Goal: Task Accomplishment & Management: Use online tool/utility

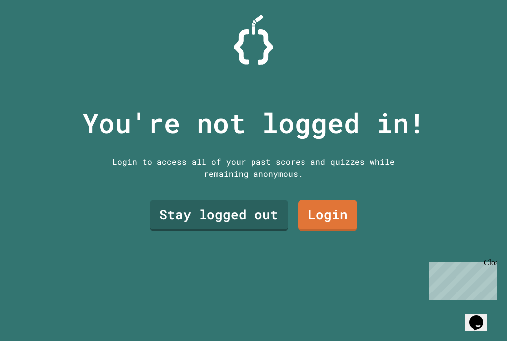
click at [269, 229] on link "Stay logged out" at bounding box center [219, 215] width 139 height 31
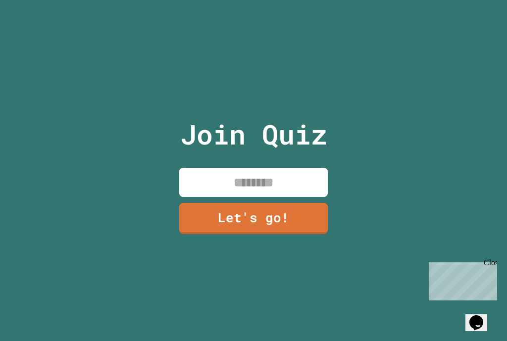
click at [306, 191] on input at bounding box center [253, 182] width 149 height 29
type input "*"
type input "******"
click at [222, 232] on link "Let's go!" at bounding box center [253, 218] width 149 height 31
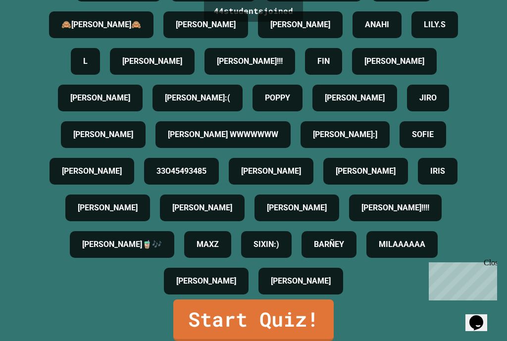
scroll to position [243, 0]
click at [327, 327] on link "Start Quiz!" at bounding box center [253, 321] width 160 height 42
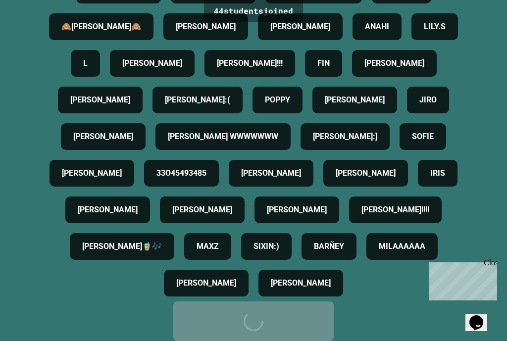
scroll to position [0, 0]
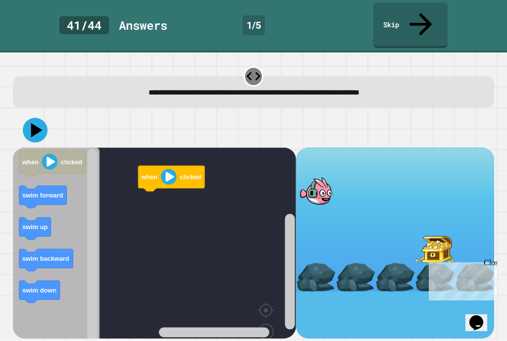
click at [136, 254] on rect "Blockly Workspace" at bounding box center [154, 263] width 283 height 231
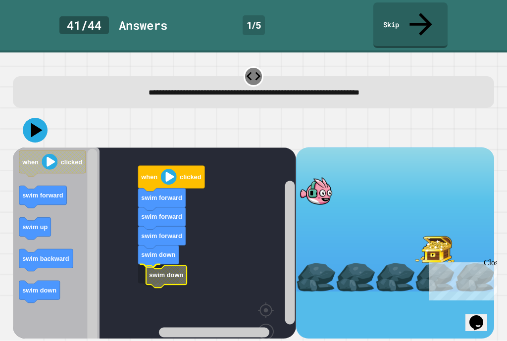
click at [160, 271] on text "swim down" at bounding box center [166, 274] width 34 height 7
click at [32, 123] on icon at bounding box center [36, 130] width 11 height 14
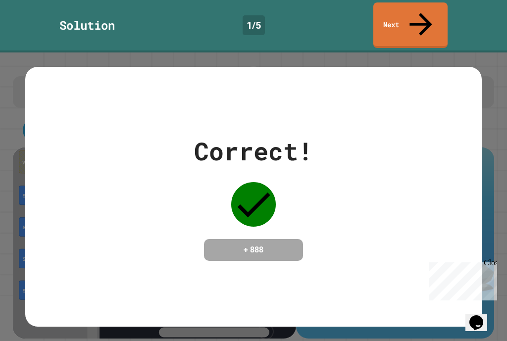
click at [427, 19] on link "Next" at bounding box center [410, 25] width 74 height 46
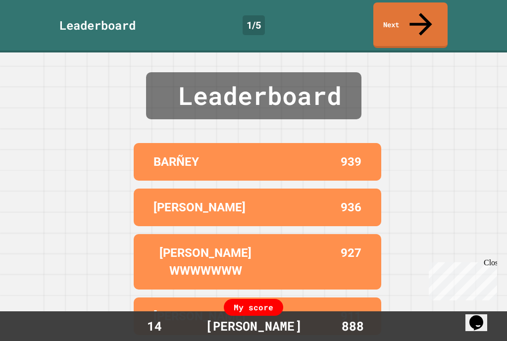
click at [418, 7] on icon at bounding box center [421, 24] width 34 height 34
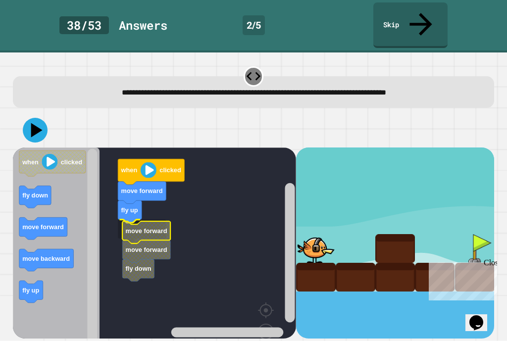
click at [130, 221] on icon "Blockly Workspace" at bounding box center [146, 232] width 48 height 22
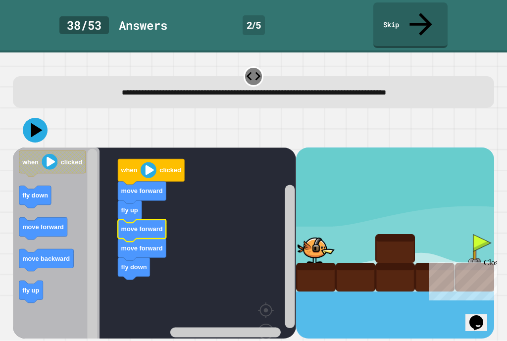
click at [36, 118] on icon at bounding box center [35, 130] width 25 height 25
click at [30, 255] on text "move backward" at bounding box center [46, 258] width 48 height 7
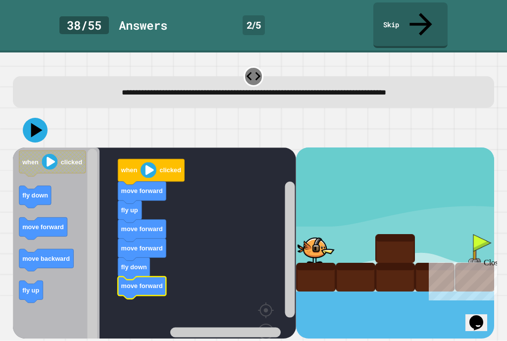
click at [37, 118] on icon at bounding box center [35, 130] width 25 height 25
click at [119, 301] on rect "Blockly Workspace" at bounding box center [154, 263] width 283 height 231
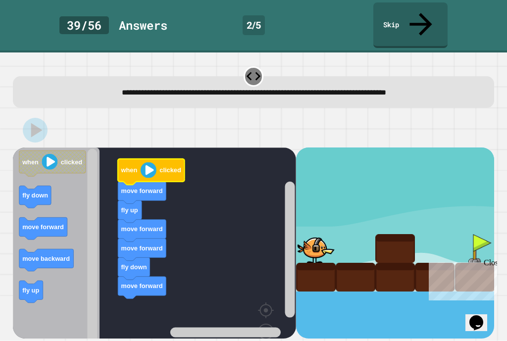
click at [134, 159] on icon "Blockly Workspace" at bounding box center [151, 172] width 66 height 26
click at [152, 162] on image "Blockly Workspace" at bounding box center [148, 170] width 16 height 16
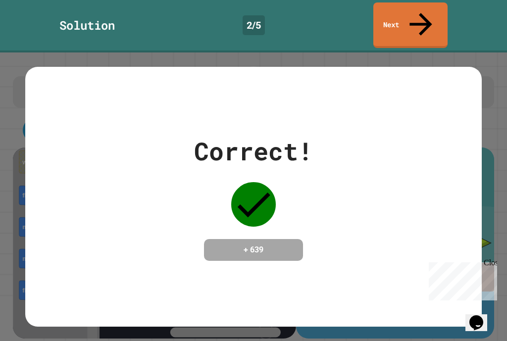
click at [402, 21] on link "Next" at bounding box center [410, 25] width 74 height 46
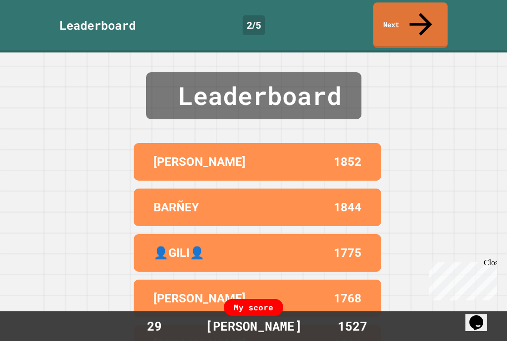
click at [412, 16] on link "Next" at bounding box center [410, 25] width 74 height 46
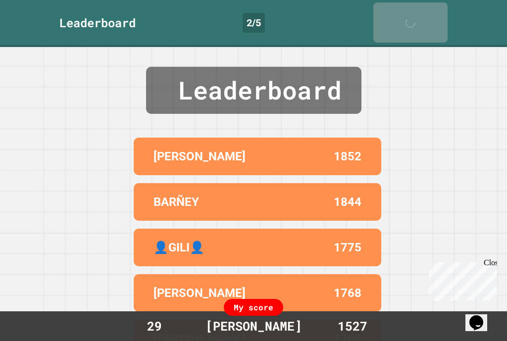
click at [412, 15] on div "Next" at bounding box center [410, 22] width 25 height 30
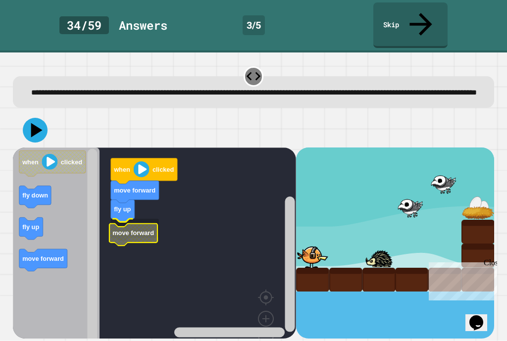
click at [124, 245] on rect "Blockly Workspace" at bounding box center [154, 257] width 283 height 218
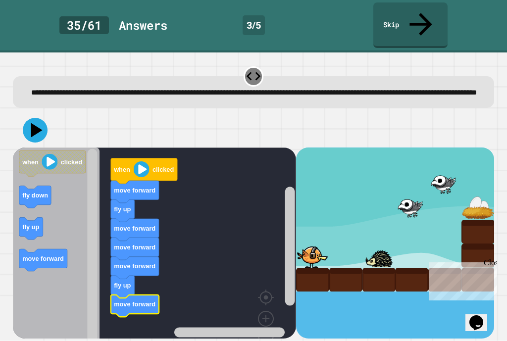
click at [29, 120] on icon at bounding box center [35, 130] width 25 height 25
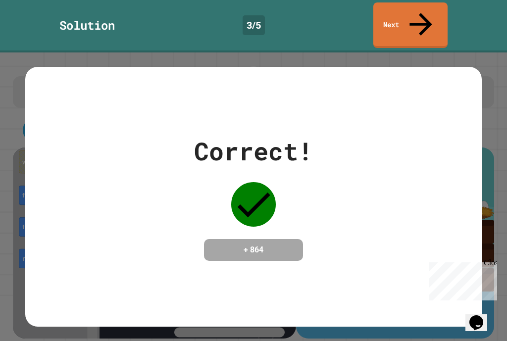
click at [417, 4] on link "Next" at bounding box center [410, 25] width 74 height 46
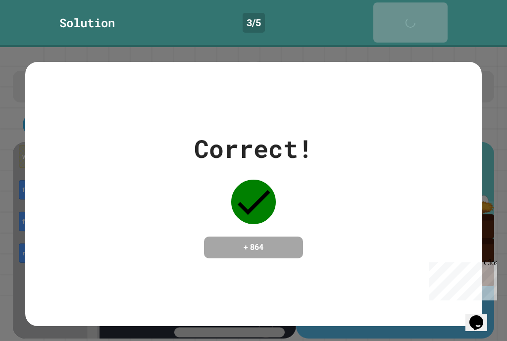
click at [423, 18] on icon at bounding box center [413, 28] width 20 height 20
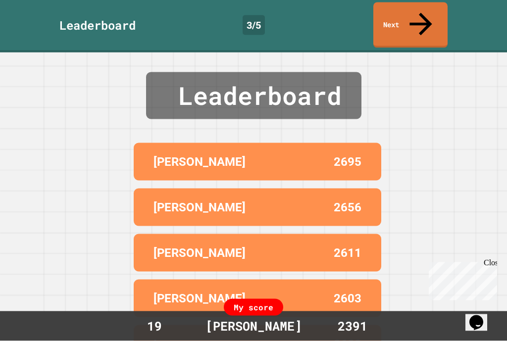
scroll to position [9, 0]
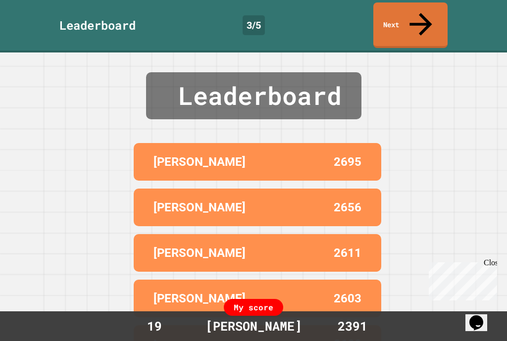
click at [418, 10] on link "Next" at bounding box center [410, 25] width 74 height 46
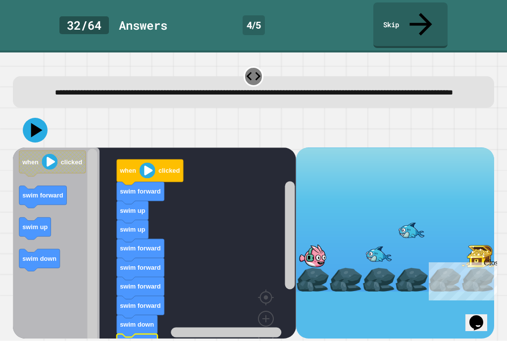
click at [34, 123] on icon at bounding box center [36, 130] width 11 height 14
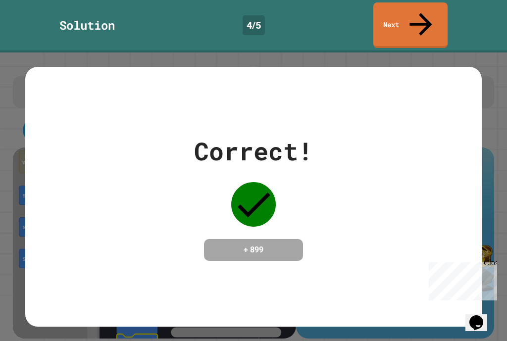
click at [243, 244] on h4 "+ 899" at bounding box center [253, 250] width 79 height 12
click at [429, 14] on link "Next" at bounding box center [410, 25] width 74 height 46
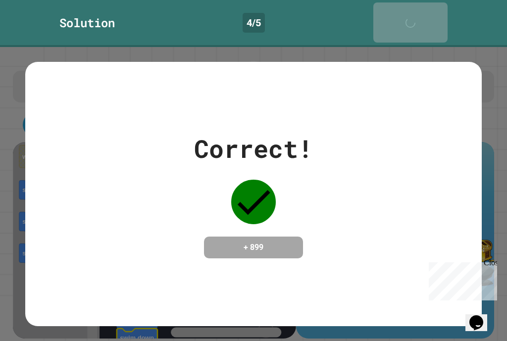
click at [429, 14] on link "Next" at bounding box center [410, 22] width 74 height 40
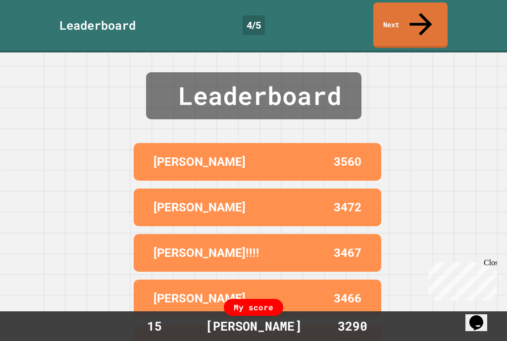
scroll to position [18, 0]
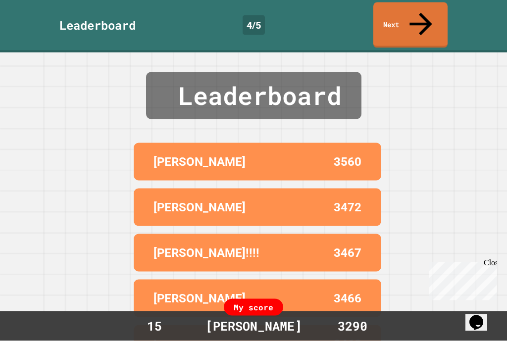
click at [423, 15] on link "Next" at bounding box center [410, 25] width 74 height 46
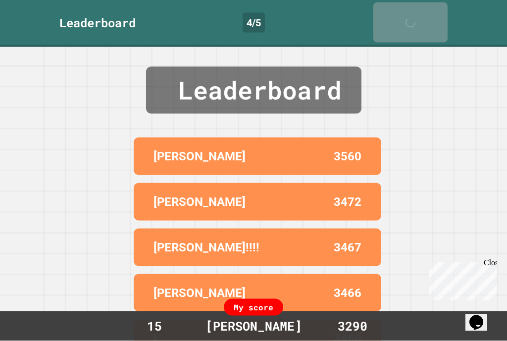
scroll to position [4, 0]
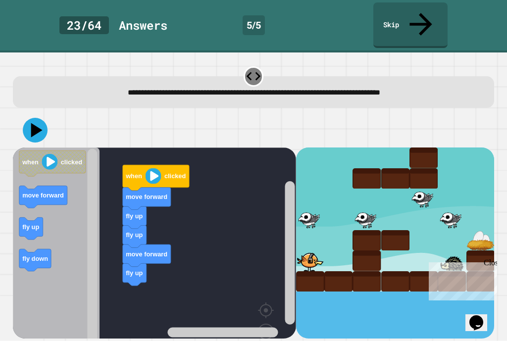
click at [42, 192] on text "move forward" at bounding box center [43, 195] width 42 height 7
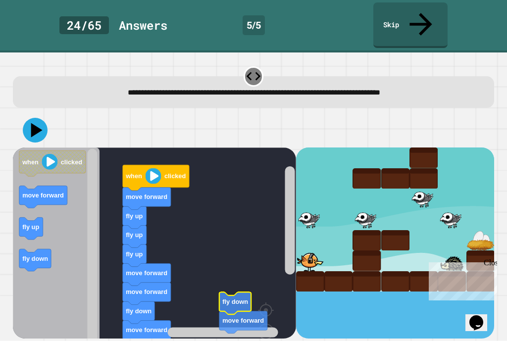
click at [232, 261] on rect "Blockly Workspace" at bounding box center [154, 263] width 283 height 231
click at [219, 273] on rect "Blockly Workspace" at bounding box center [154, 263] width 283 height 231
click at [190, 232] on rect "Blockly Workspace" at bounding box center [154, 263] width 283 height 231
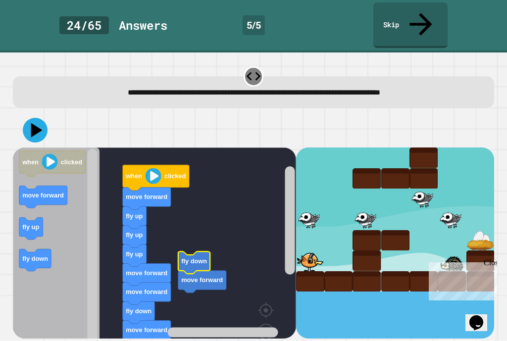
click at [200, 258] on rect "Blockly Workspace" at bounding box center [154, 263] width 283 height 231
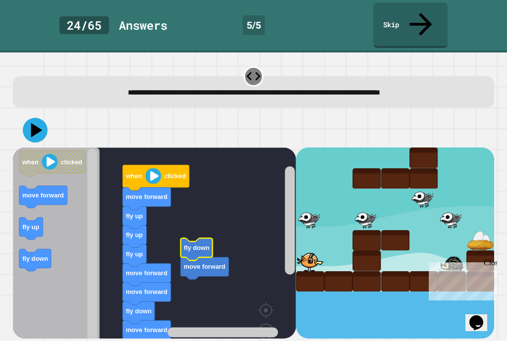
click at [231, 177] on rect "Blockly Workspace" at bounding box center [154, 263] width 283 height 231
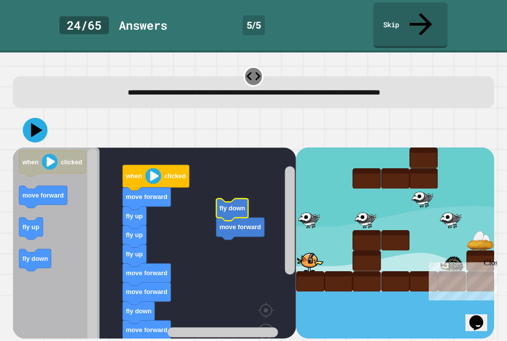
click at [186, 217] on rect "Blockly Workspace" at bounding box center [154, 263] width 283 height 231
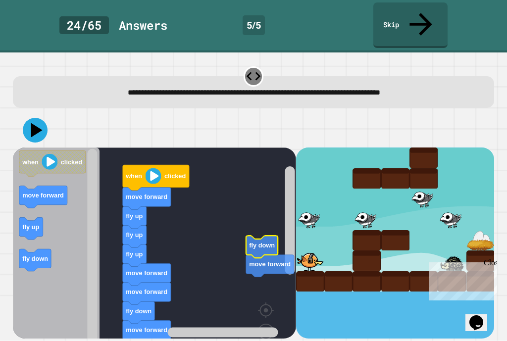
click at [261, 210] on rect "Blockly Workspace" at bounding box center [154, 263] width 283 height 231
click at [203, 261] on rect "Blockly Workspace" at bounding box center [154, 263] width 283 height 231
click at [177, 198] on rect "Blockly Workspace" at bounding box center [154, 263] width 283 height 231
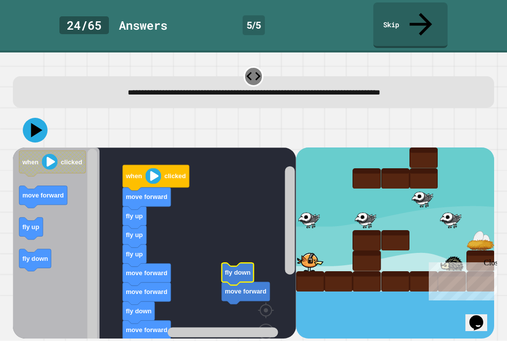
click at [29, 118] on icon at bounding box center [35, 130] width 25 height 25
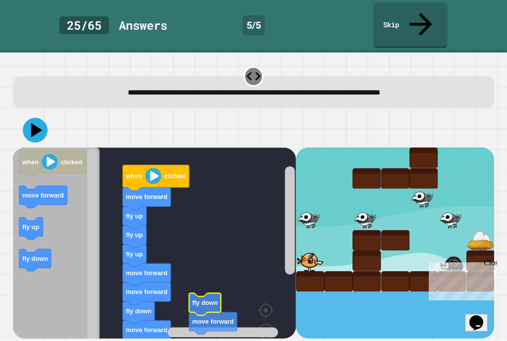
click at [271, 321] on image "Blockly Workspace" at bounding box center [250, 325] width 48 height 61
click at [269, 322] on image "Blockly Workspace" at bounding box center [250, 325] width 48 height 61
click at [266, 325] on image "Blockly Workspace" at bounding box center [250, 325] width 48 height 61
click at [270, 319] on image "Blockly Workspace" at bounding box center [250, 325] width 48 height 61
click at [264, 324] on image "Blockly Workspace" at bounding box center [250, 325] width 48 height 61
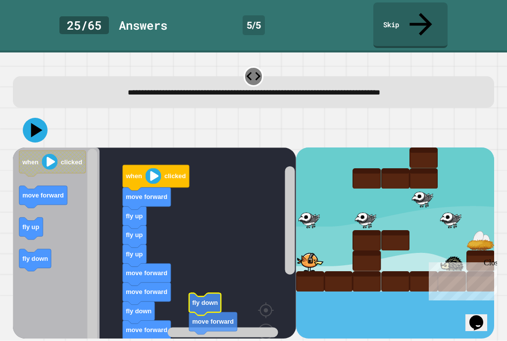
click at [261, 321] on image "Blockly Workspace" at bounding box center [250, 325] width 48 height 61
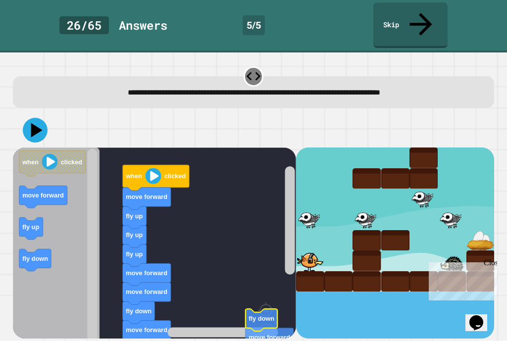
click at [256, 244] on rect "Blockly Workspace" at bounding box center [154, 263] width 283 height 231
click at [276, 233] on rect "Blockly Workspace" at bounding box center [154, 263] width 283 height 231
click at [275, 232] on rect "Blockly Workspace" at bounding box center [154, 263] width 283 height 231
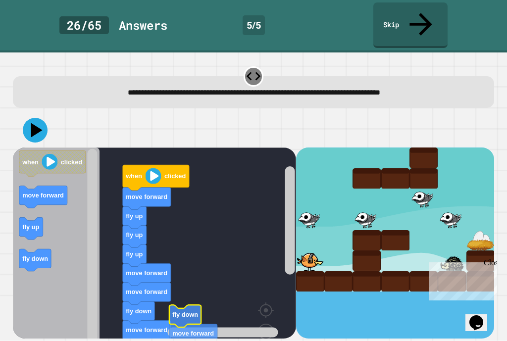
click at [207, 306] on rect "Blockly Workspace" at bounding box center [154, 263] width 283 height 231
click at [322, 251] on div at bounding box center [310, 261] width 28 height 21
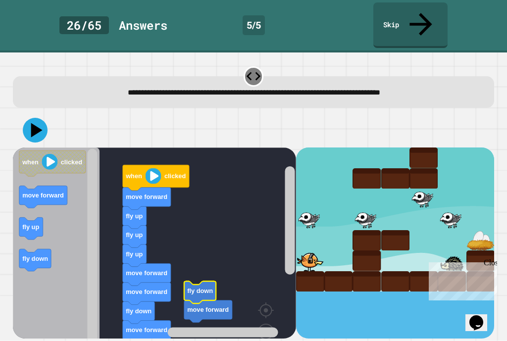
click at [271, 321] on image "Blockly Workspace" at bounding box center [250, 325] width 48 height 61
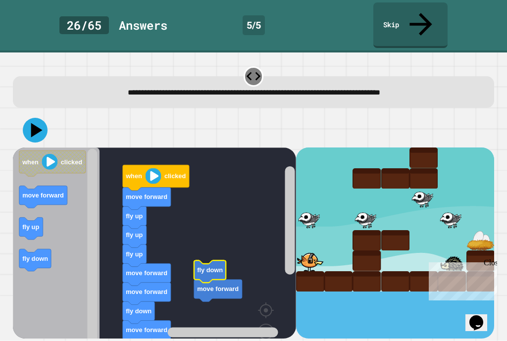
click at [426, 9] on icon at bounding box center [421, 24] width 34 height 34
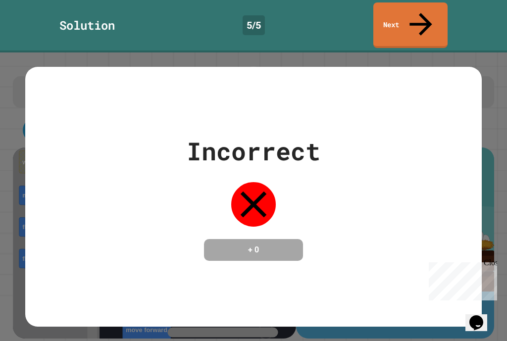
click at [424, 17] on link "Next" at bounding box center [410, 25] width 74 height 46
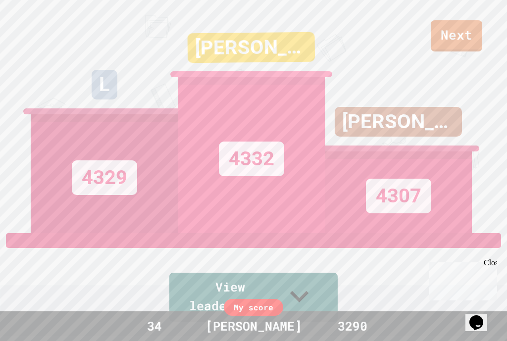
click at [462, 37] on div "[PERSON_NAME] 4307" at bounding box center [398, 115] width 147 height 238
click at [455, 41] on div "[PERSON_NAME] 4307" at bounding box center [398, 115] width 147 height 238
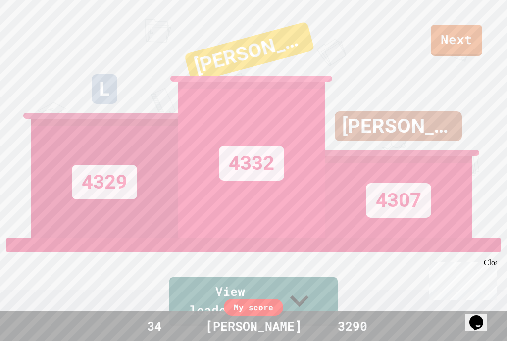
click at [455, 38] on div "[PERSON_NAME] 4307" at bounding box center [398, 119] width 147 height 238
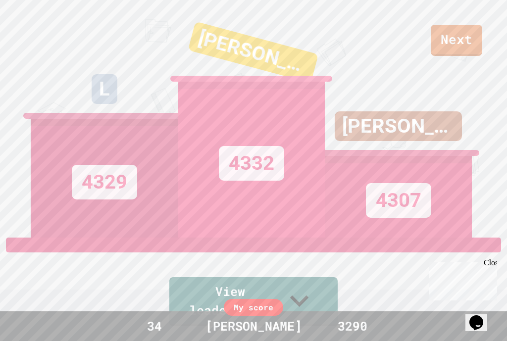
click at [454, 46] on div "[PERSON_NAME] 4307" at bounding box center [398, 119] width 147 height 238
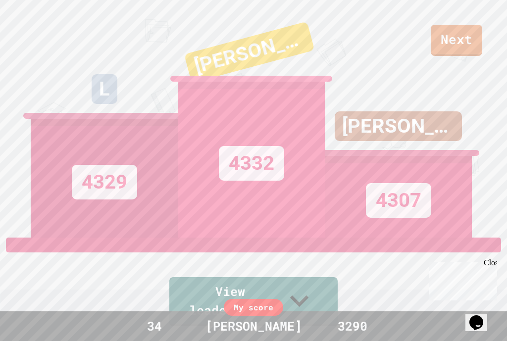
click at [457, 48] on div "[PERSON_NAME] 4307" at bounding box center [398, 119] width 147 height 238
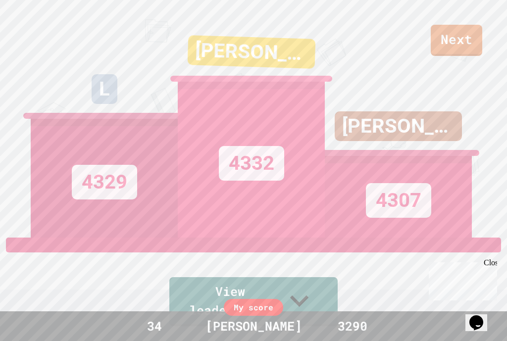
click at [447, 47] on div "[PERSON_NAME] 4307" at bounding box center [398, 119] width 147 height 238
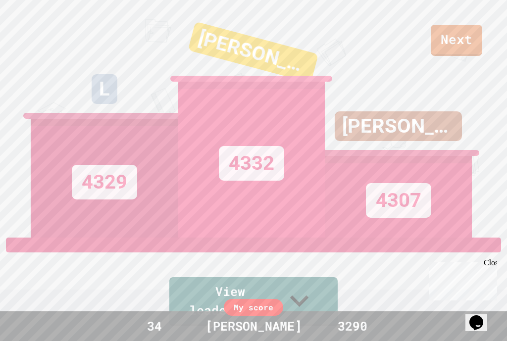
click at [447, 47] on div "[PERSON_NAME] 4307" at bounding box center [398, 119] width 147 height 238
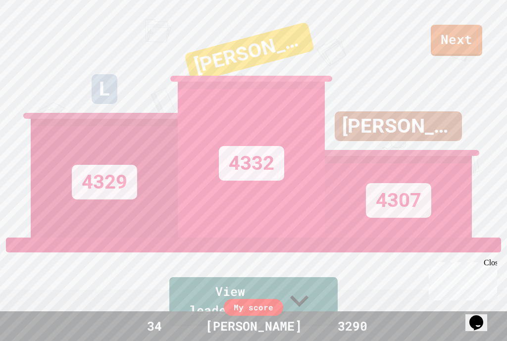
click at [447, 49] on div "[PERSON_NAME] 4307" at bounding box center [398, 119] width 147 height 238
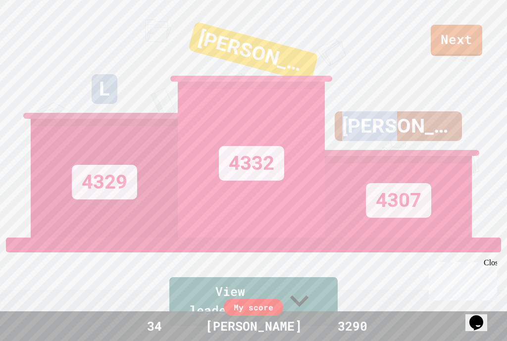
click at [450, 52] on div "[PERSON_NAME] 4307" at bounding box center [398, 119] width 147 height 238
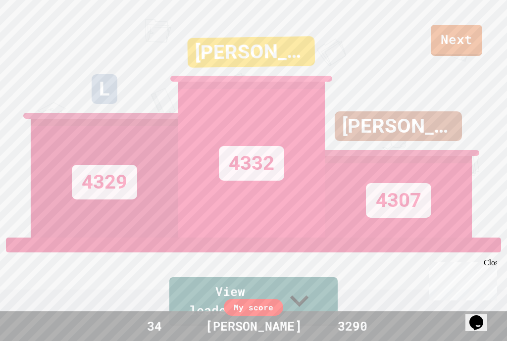
click at [450, 52] on div "[PERSON_NAME] 4307" at bounding box center [398, 119] width 147 height 238
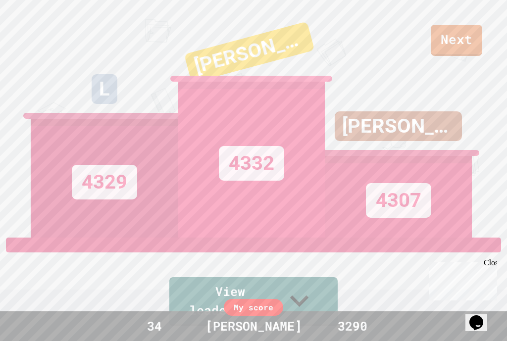
click at [444, 45] on div "[PERSON_NAME] 4307" at bounding box center [398, 119] width 147 height 238
